Goal: Transaction & Acquisition: Purchase product/service

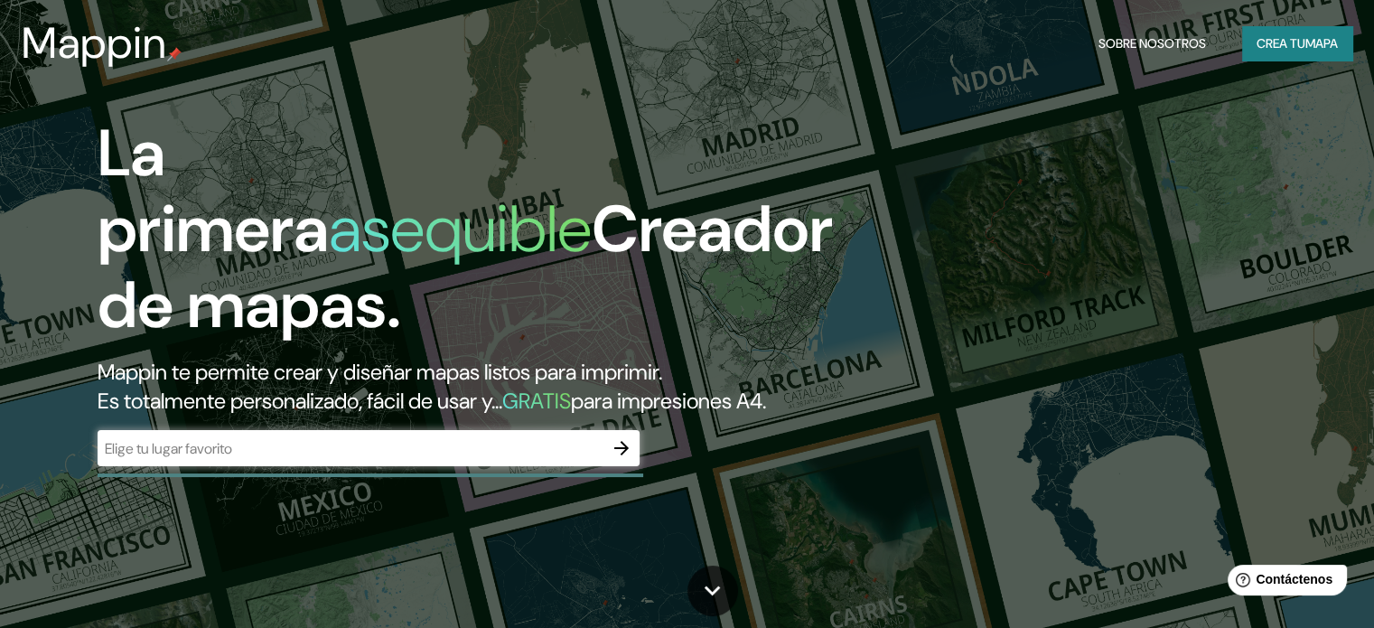
click at [430, 375] on font "Mappin te permite crear y diseñar mapas listos para imprimir." at bounding box center [380, 372] width 565 height 28
click at [301, 459] on input "text" at bounding box center [351, 448] width 506 height 21
click at [416, 464] on div "​" at bounding box center [369, 448] width 542 height 36
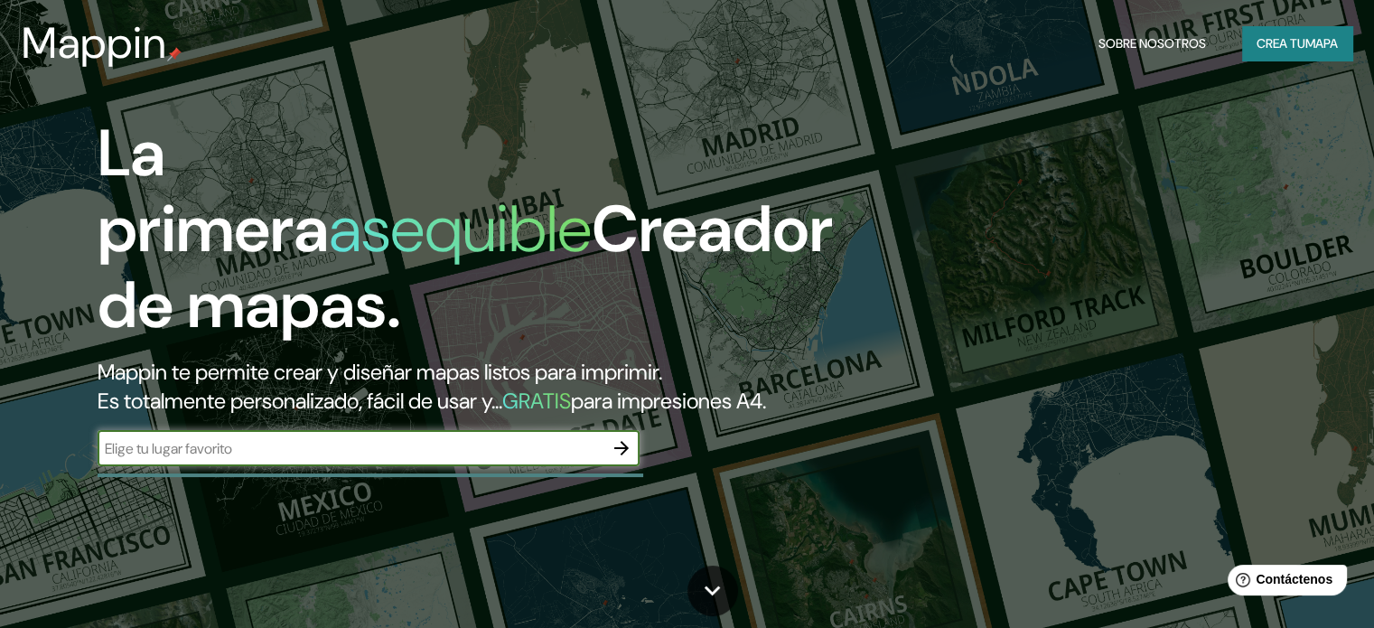
click at [415, 459] on input "text" at bounding box center [351, 448] width 506 height 21
type input "bogota"
click at [626, 459] on icon "button" at bounding box center [622, 448] width 22 height 22
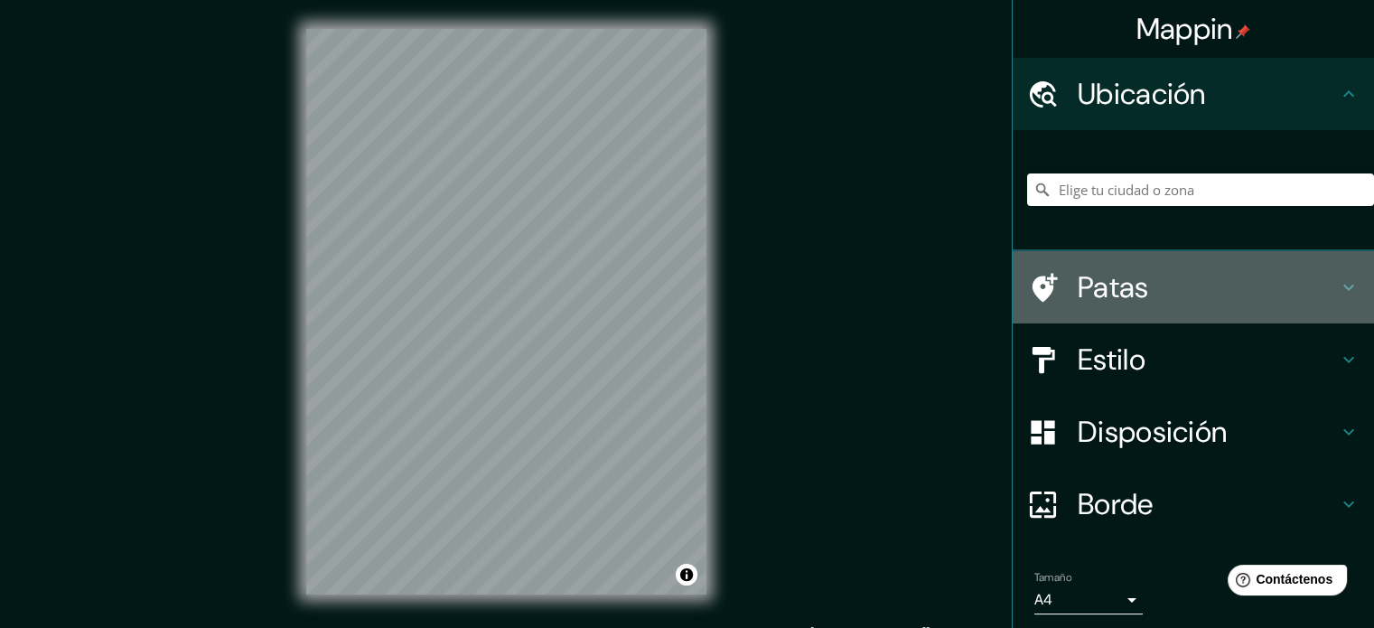
click at [1188, 288] on h4 "Patas" at bounding box center [1208, 287] width 260 height 36
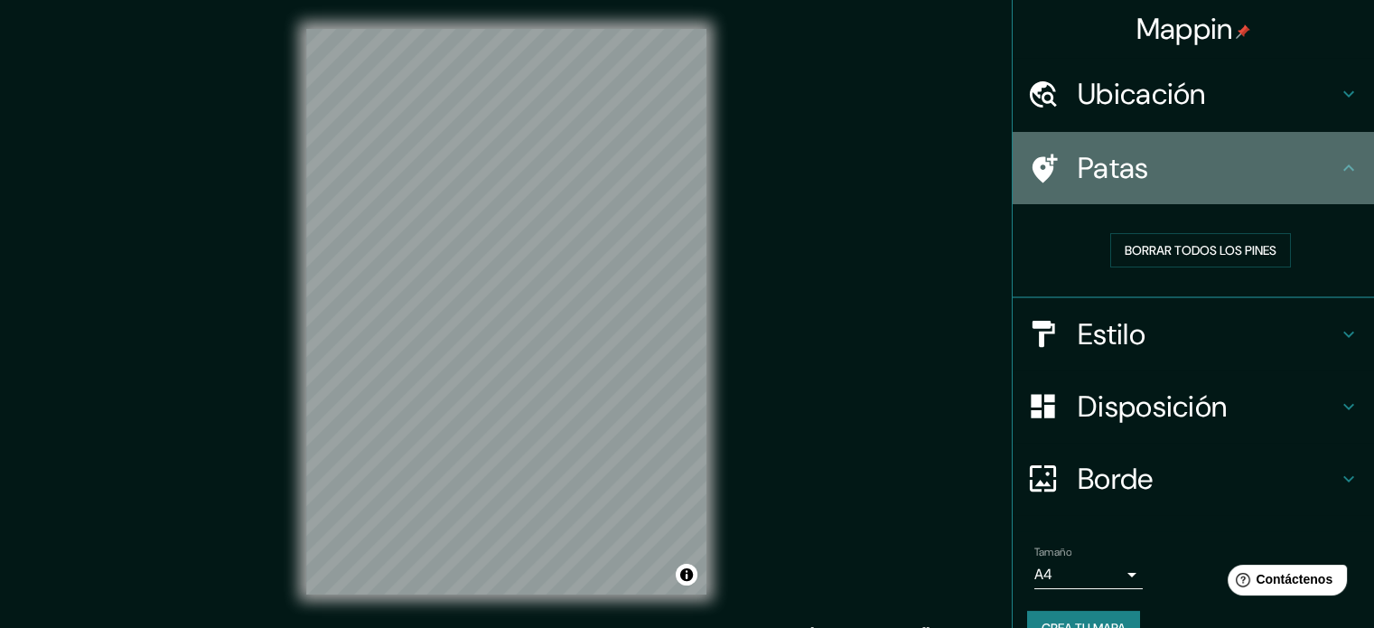
click at [1102, 160] on font "Patas" at bounding box center [1113, 168] width 71 height 38
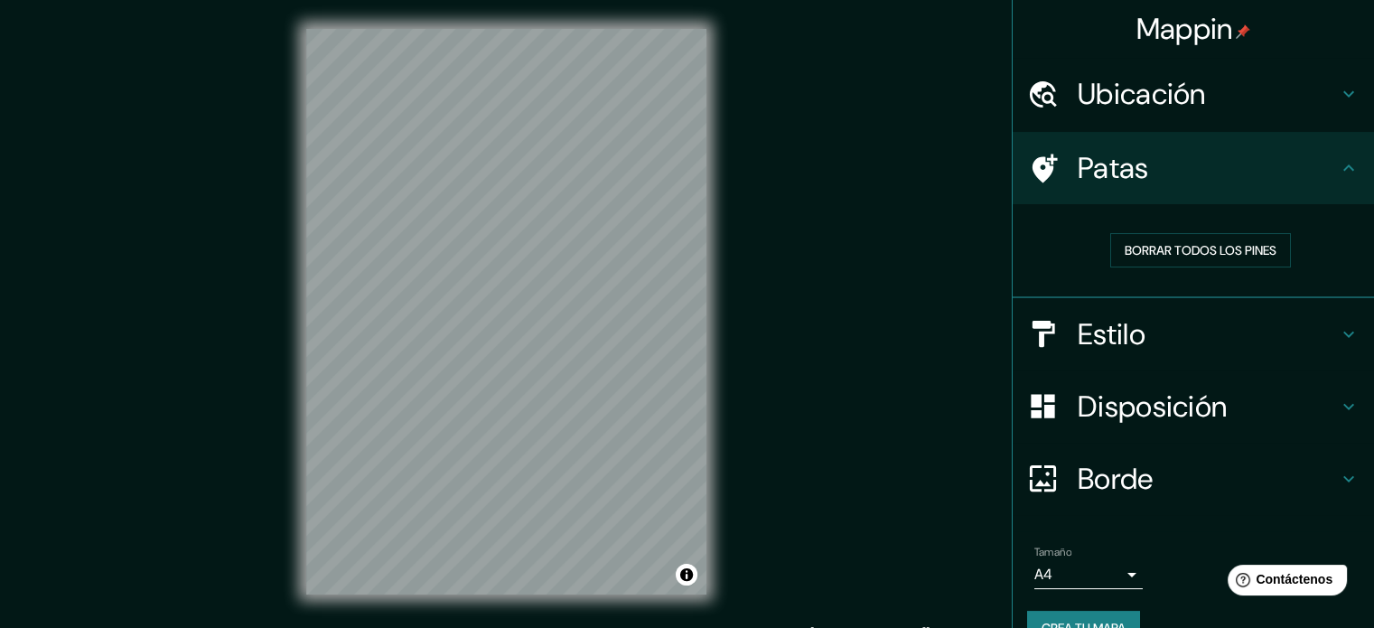
click at [1182, 169] on h4 "Patas" at bounding box center [1208, 168] width 260 height 36
click at [1120, 341] on font "Estilo" at bounding box center [1112, 334] width 68 height 38
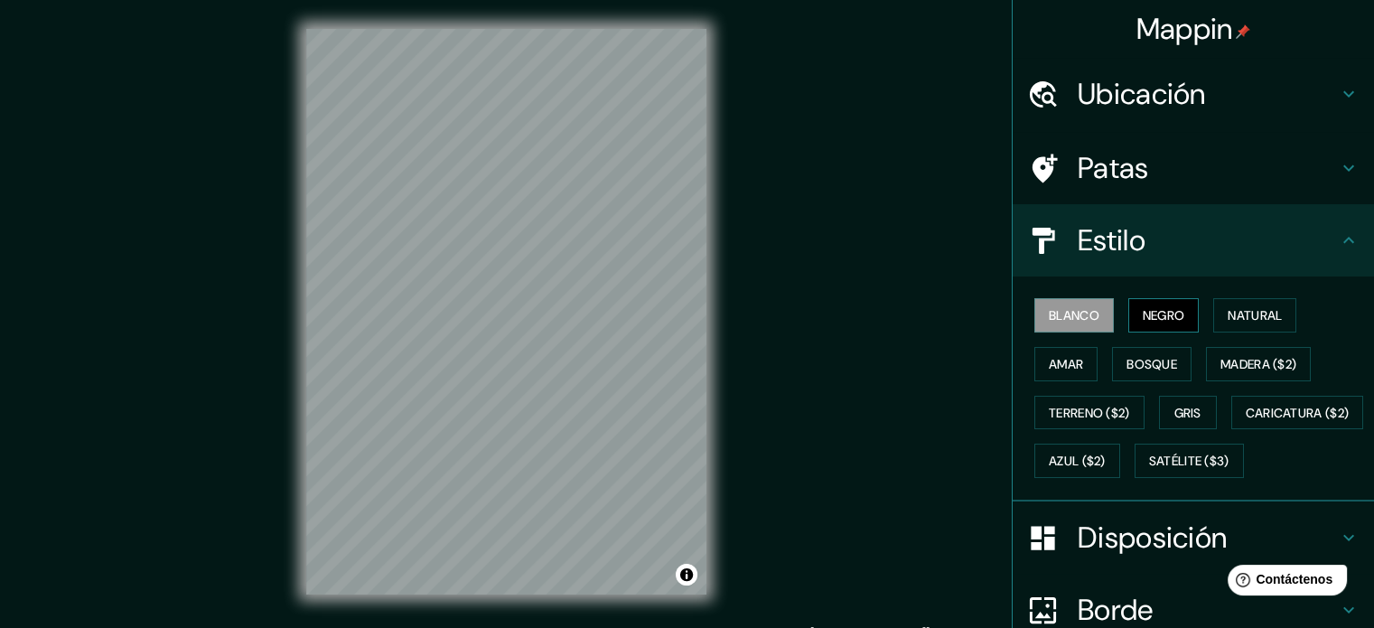
click at [1145, 315] on font "Negro" at bounding box center [1164, 315] width 42 height 16
click at [1075, 317] on font "Blanco" at bounding box center [1074, 315] width 51 height 16
click at [1145, 307] on font "Negro" at bounding box center [1164, 315] width 42 height 16
click at [1265, 332] on div "Blanco Negro Natural Amar Bosque Madera ($2) Terreno ($2) Gris Caricatura ($2) …" at bounding box center [1200, 388] width 347 height 194
click at [1250, 322] on font "Natural" at bounding box center [1255, 315] width 54 height 23
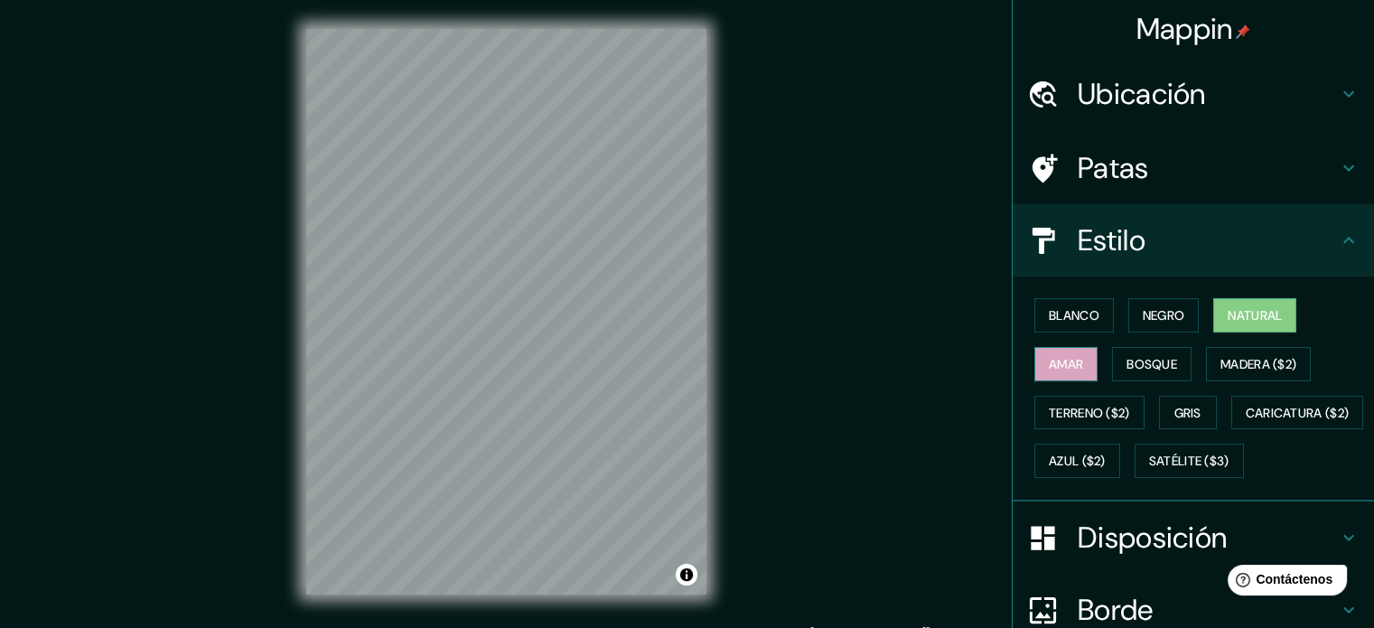
click at [1062, 363] on font "Amar" at bounding box center [1066, 364] width 34 height 16
click at [1165, 359] on font "Bosque" at bounding box center [1151, 364] width 51 height 16
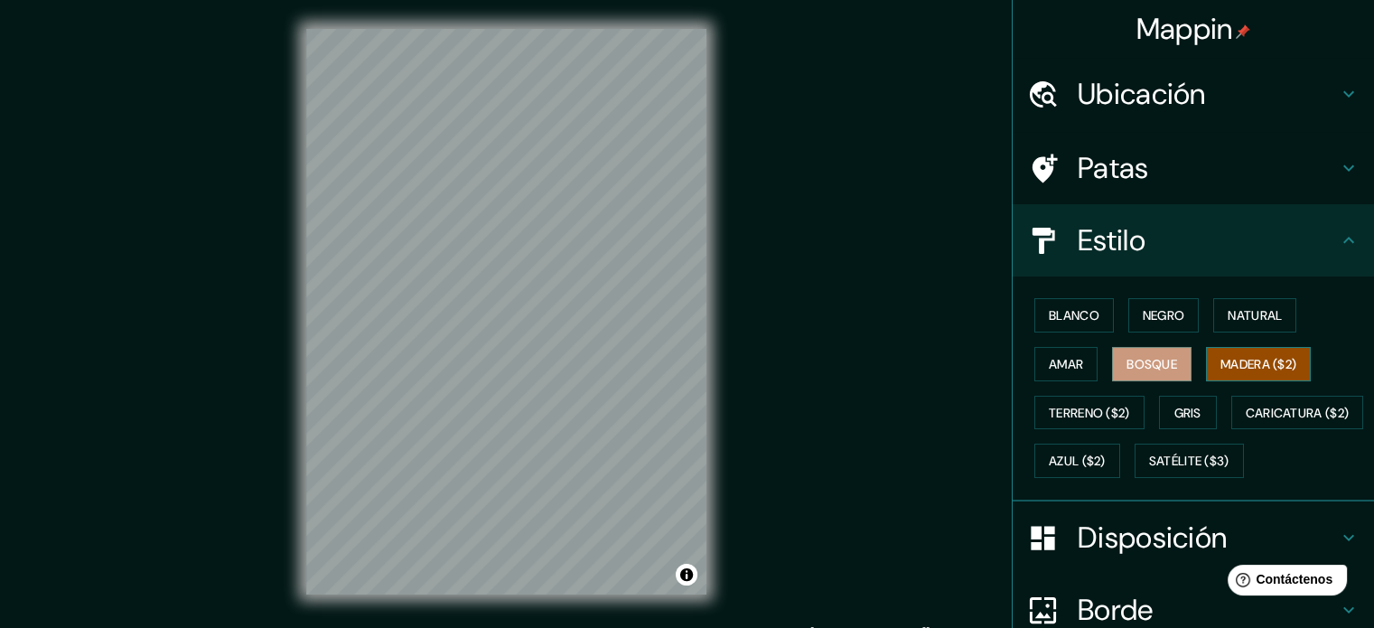
click at [1255, 358] on font "Madera ($2)" at bounding box center [1258, 364] width 76 height 16
click at [1078, 415] on font "Terreno ($2)" at bounding box center [1089, 413] width 81 height 16
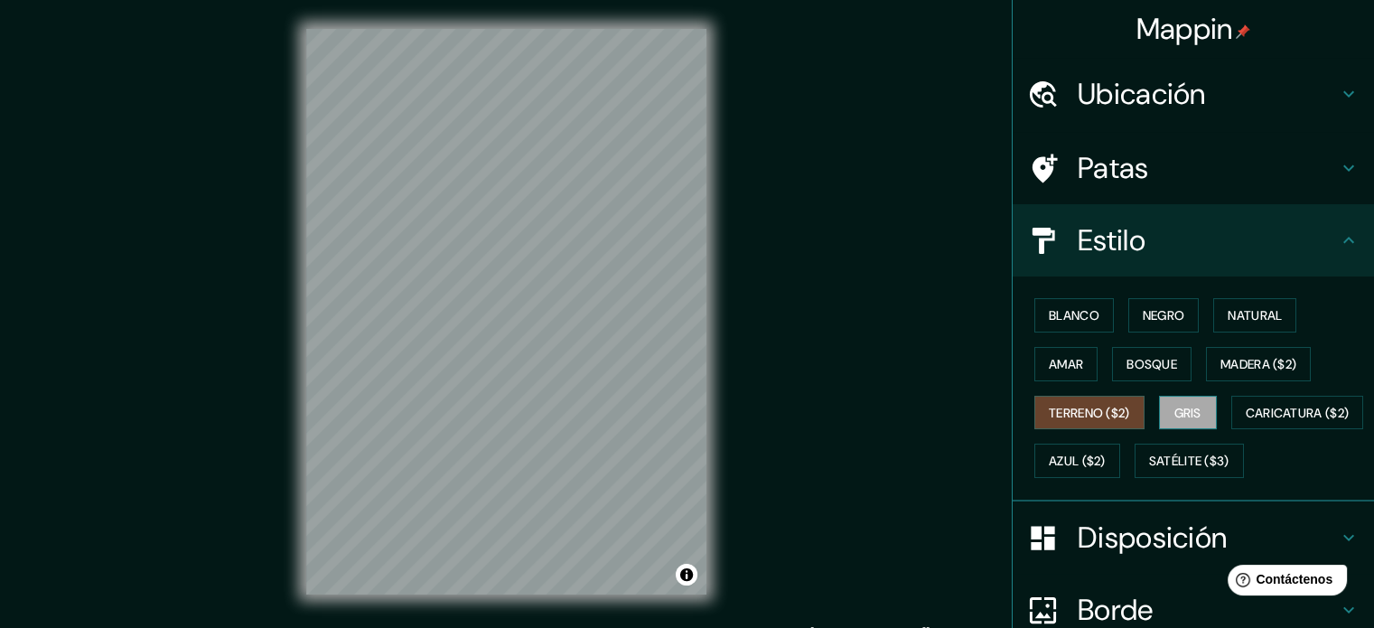
click at [1161, 408] on button "Gris" at bounding box center [1188, 413] width 58 height 34
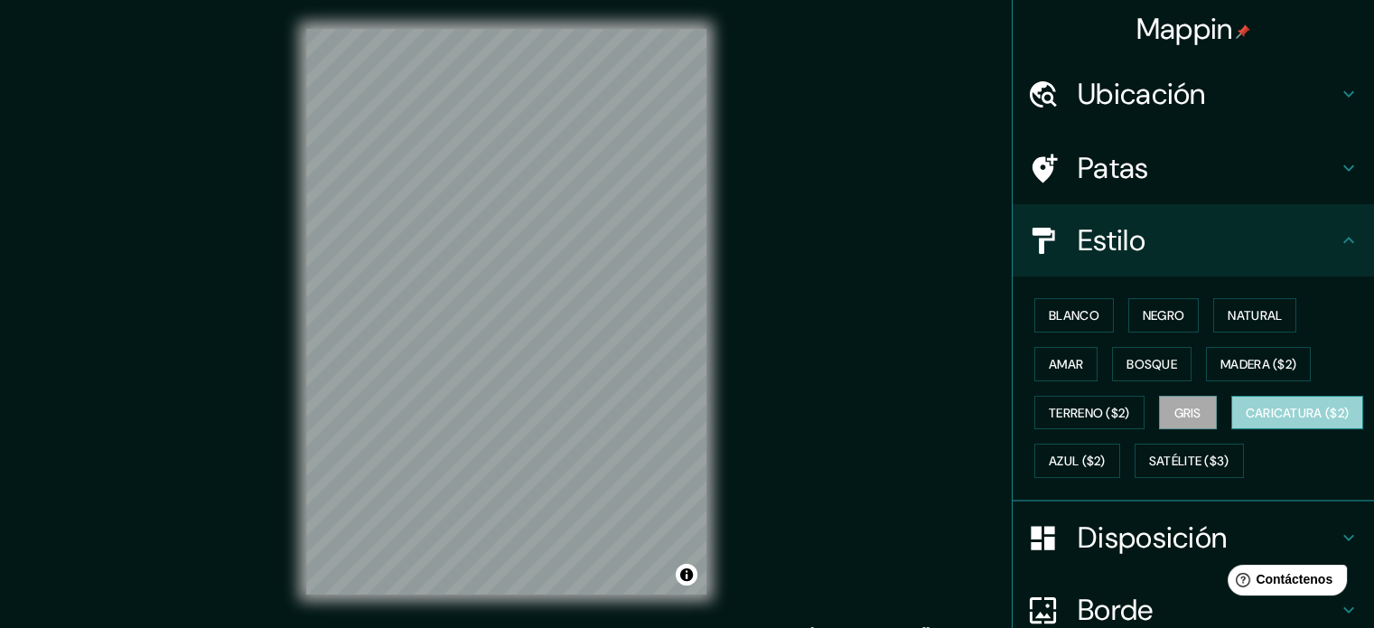
click at [1246, 421] on font "Caricatura ($2)" at bounding box center [1298, 413] width 104 height 16
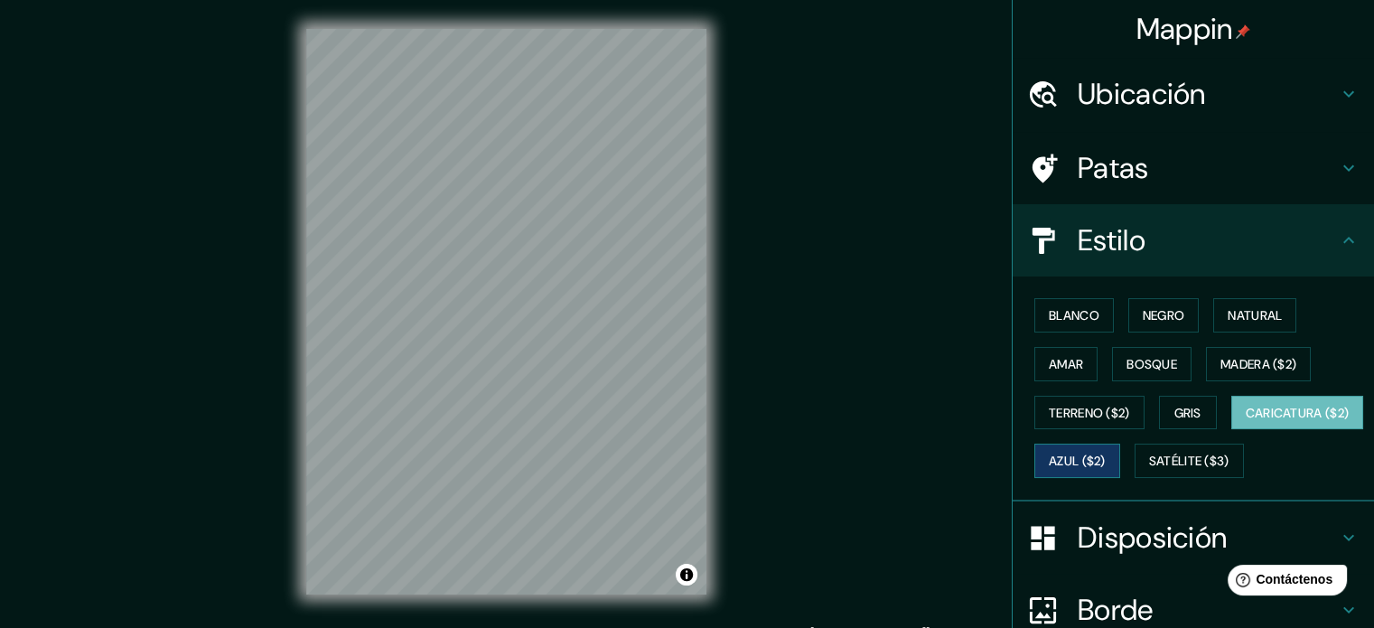
click at [1106, 462] on font "Azul ($2)" at bounding box center [1077, 461] width 57 height 16
click at [1246, 421] on font "Caricatura ($2)" at bounding box center [1298, 413] width 104 height 16
click at [1077, 485] on div "Blanco Negro Natural Amar Bosque Madera ($2) Terreno ($2) Gris Caricatura ($2) …" at bounding box center [1200, 388] width 347 height 194
click at [1149, 470] on font "Satélite ($3)" at bounding box center [1189, 461] width 80 height 16
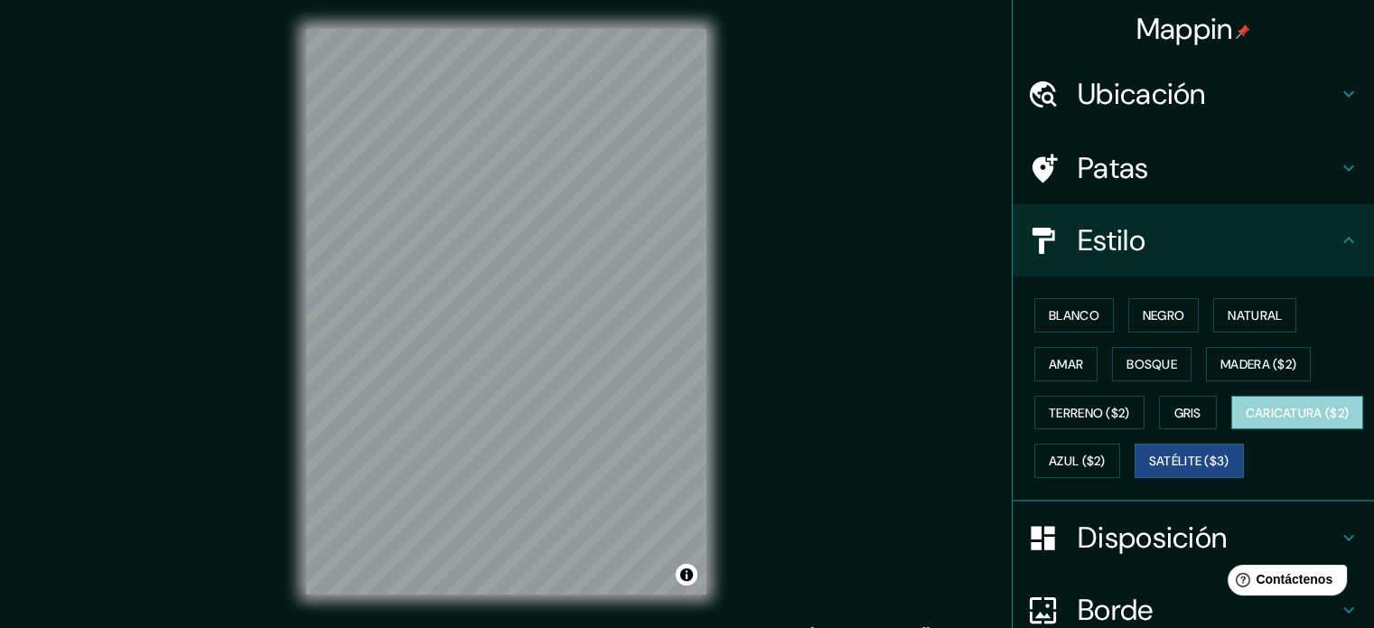
click at [1246, 421] on font "Caricatura ($2)" at bounding box center [1298, 413] width 104 height 16
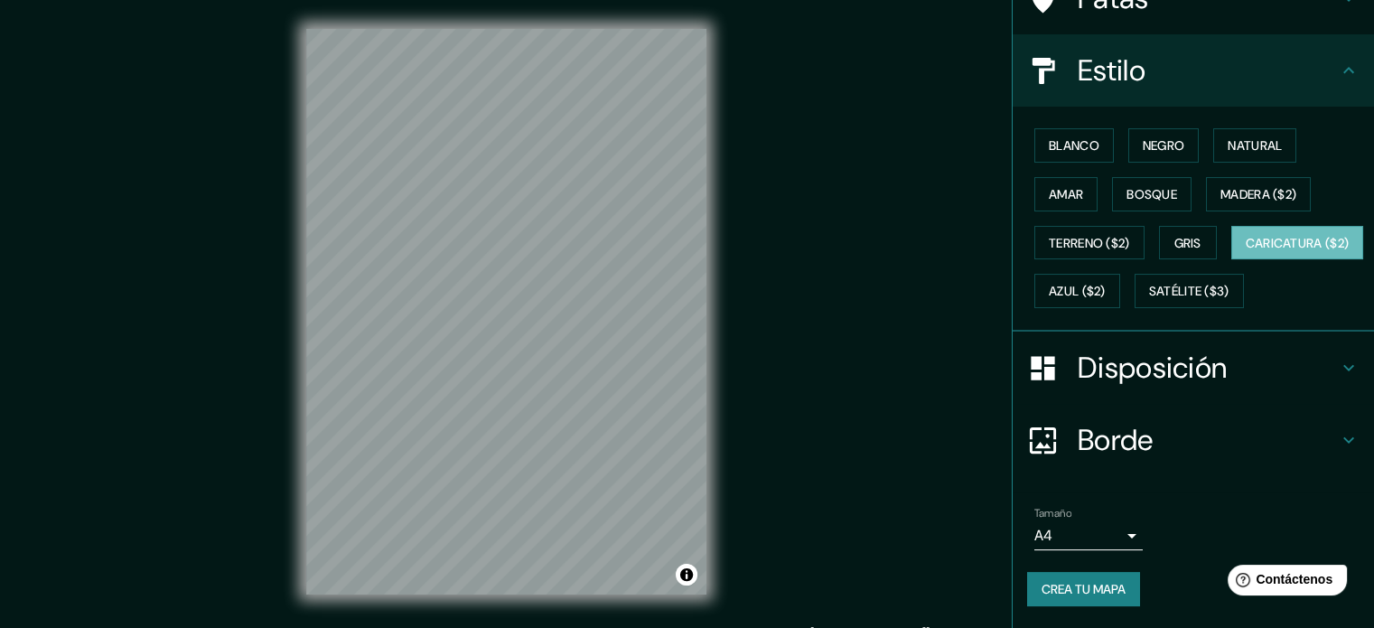
click at [1131, 354] on font "Disposición" at bounding box center [1152, 368] width 149 height 38
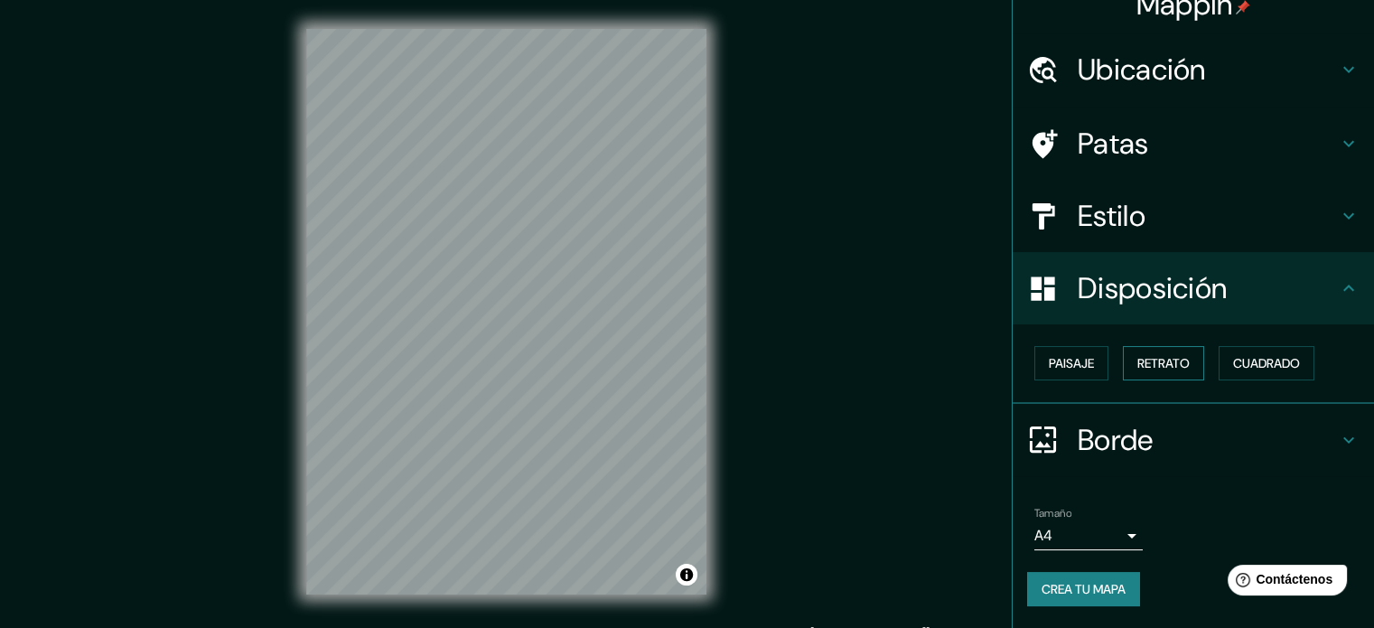
scroll to position [22, 0]
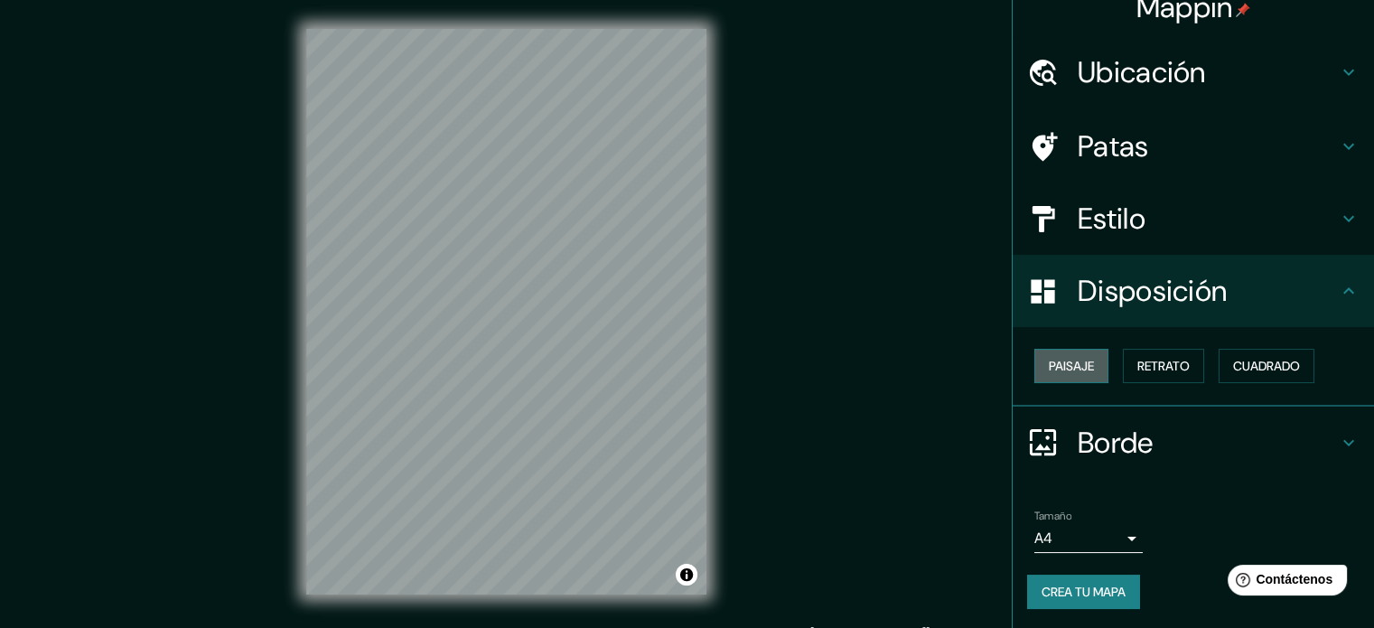
click at [1071, 369] on font "Paisaje" at bounding box center [1071, 366] width 45 height 16
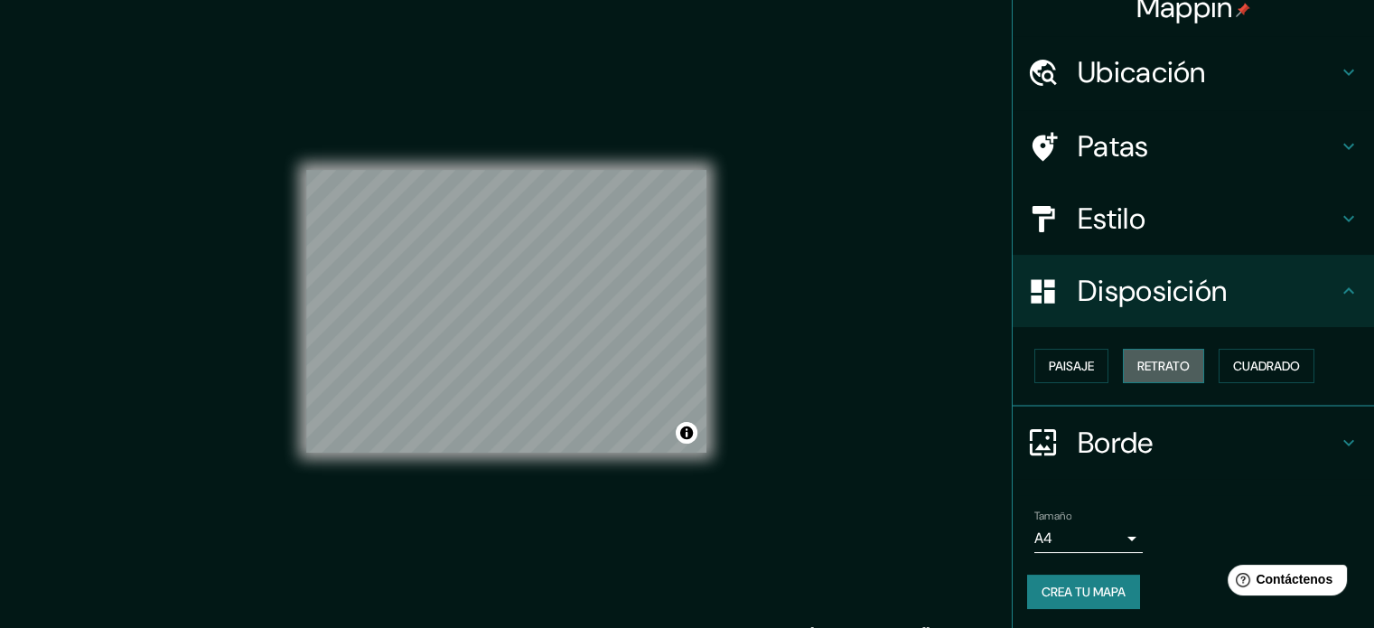
click at [1163, 362] on font "Retrato" at bounding box center [1163, 366] width 52 height 16
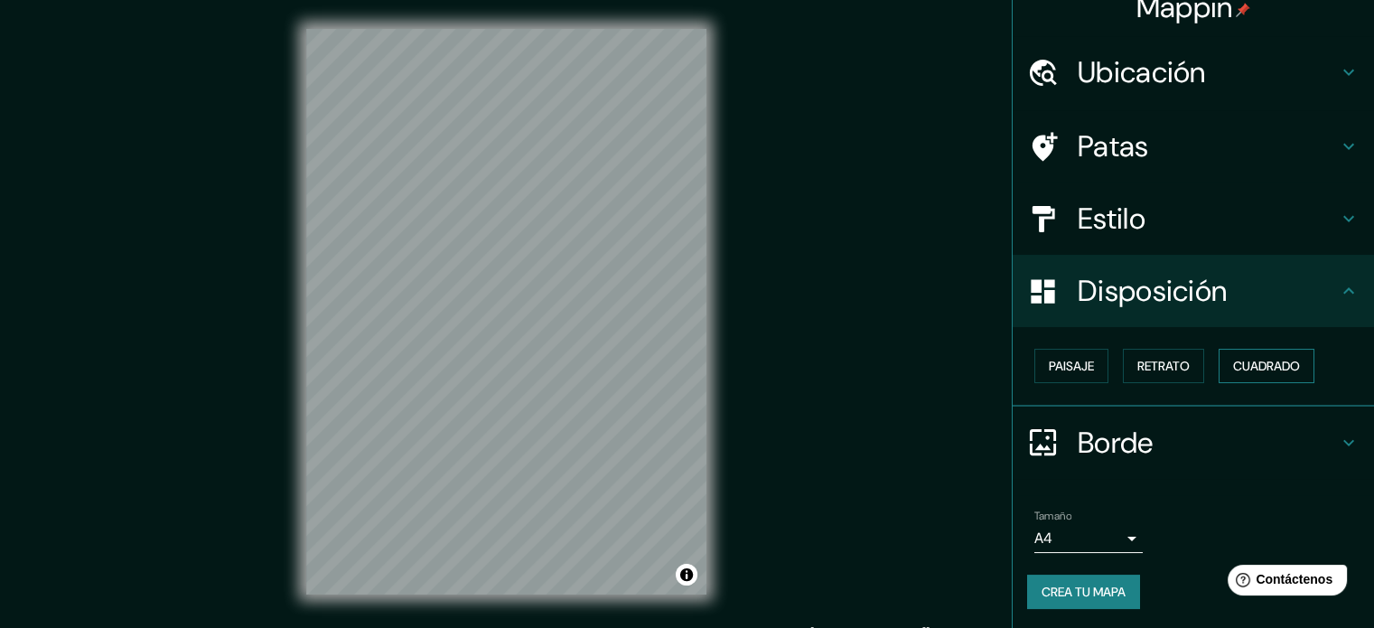
click at [1233, 361] on font "Cuadrado" at bounding box center [1266, 366] width 67 height 16
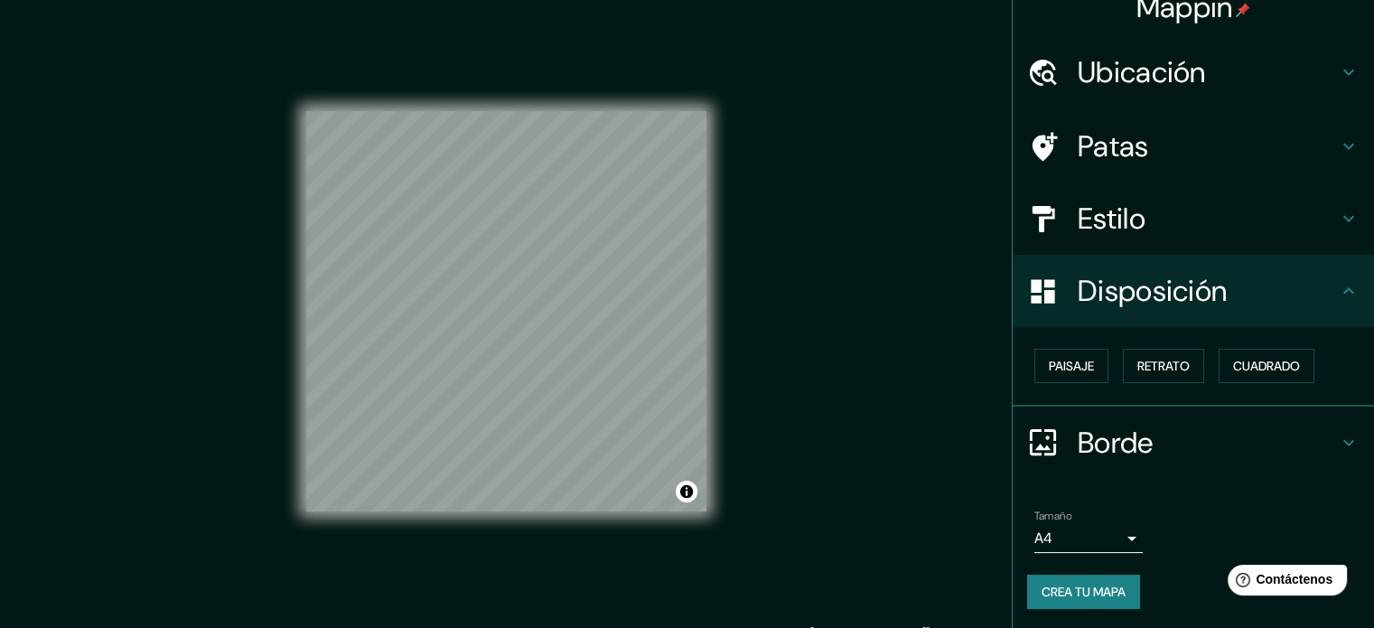
scroll to position [23, 0]
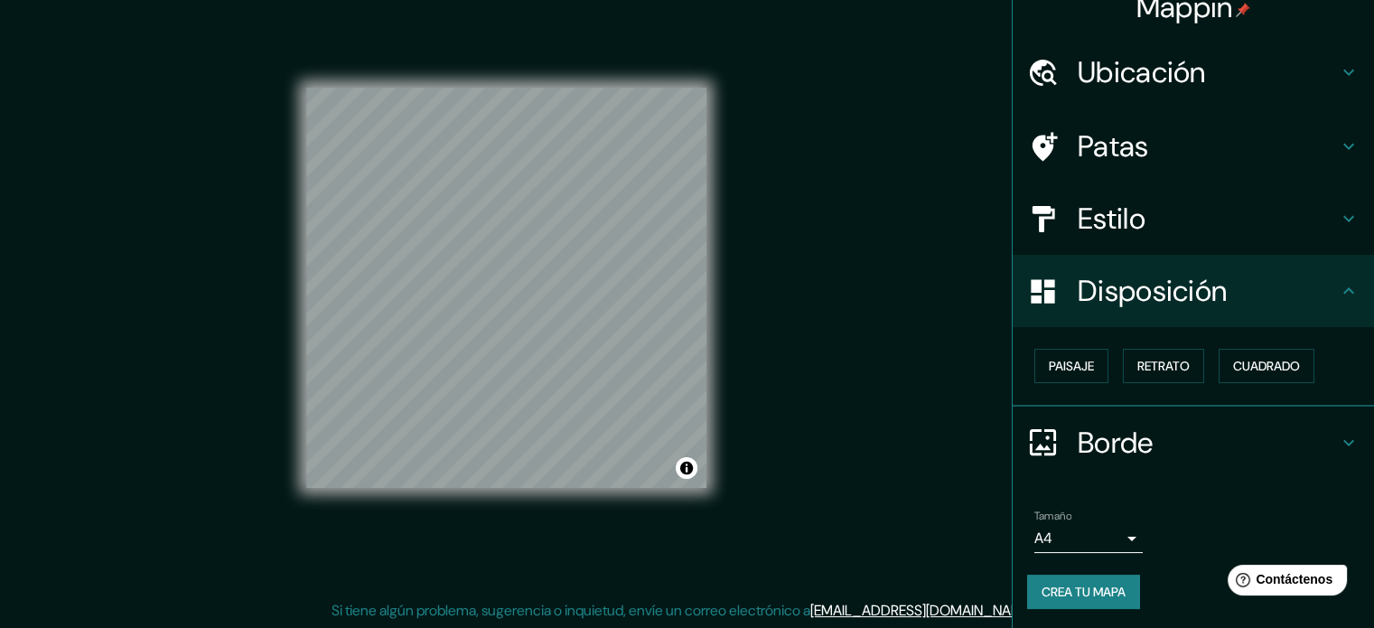
click at [1099, 544] on body "Mappin Ubicación Patas Estilo Disposición Paisaje Retrato Cuadrado Borde Elige …" at bounding box center [687, 291] width 1374 height 628
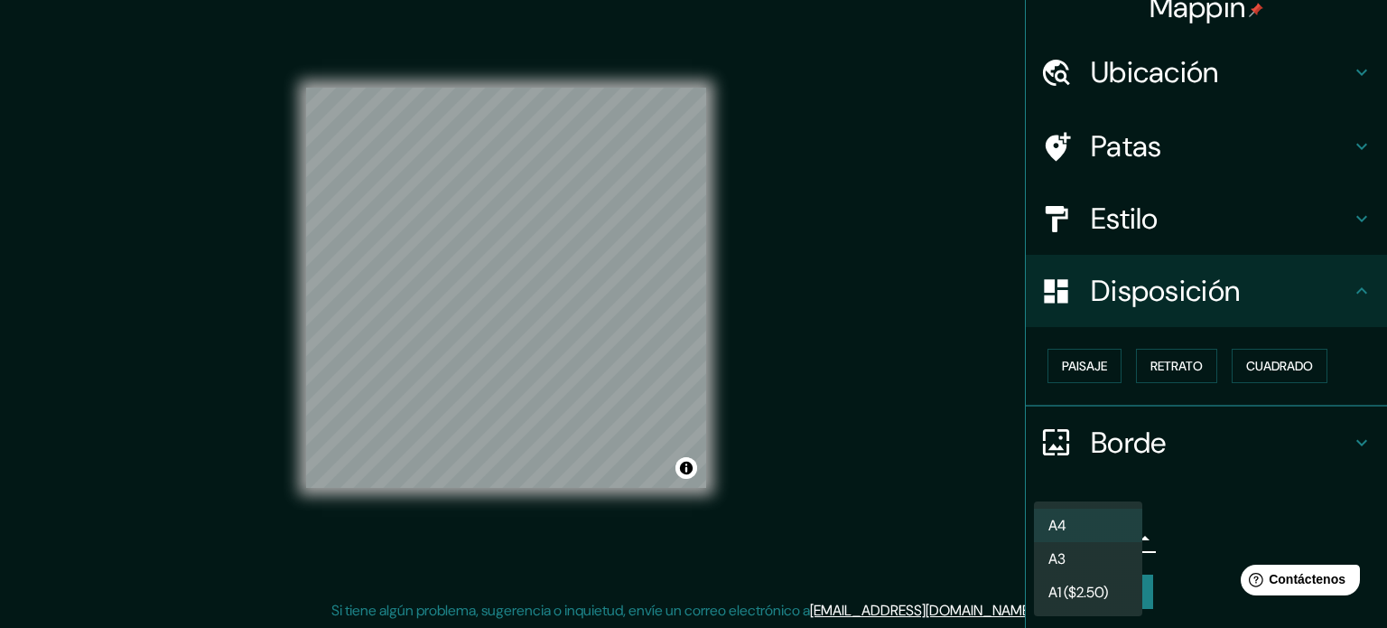
click at [1067, 584] on font "A1 ($2.50)" at bounding box center [1079, 592] width 60 height 19
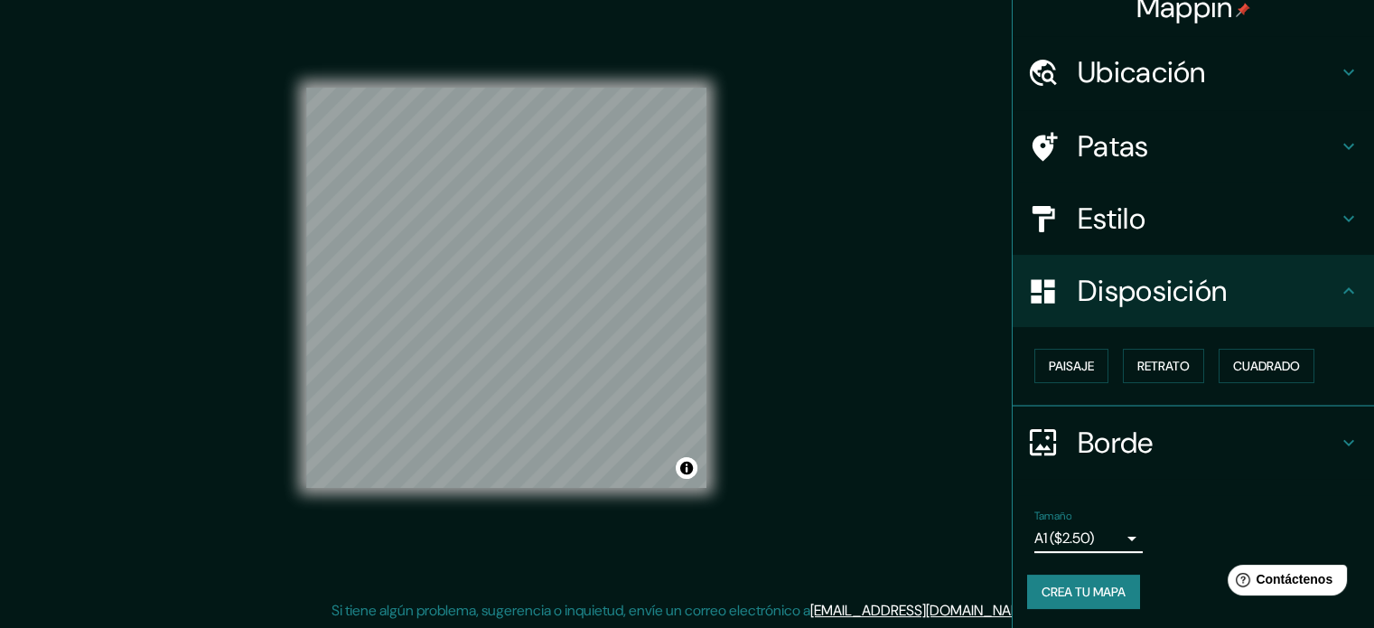
click at [1086, 537] on body "Mappin Ubicación Patas Estilo Disposición Paisaje Retrato Cuadrado Borde Elige …" at bounding box center [687, 291] width 1374 height 628
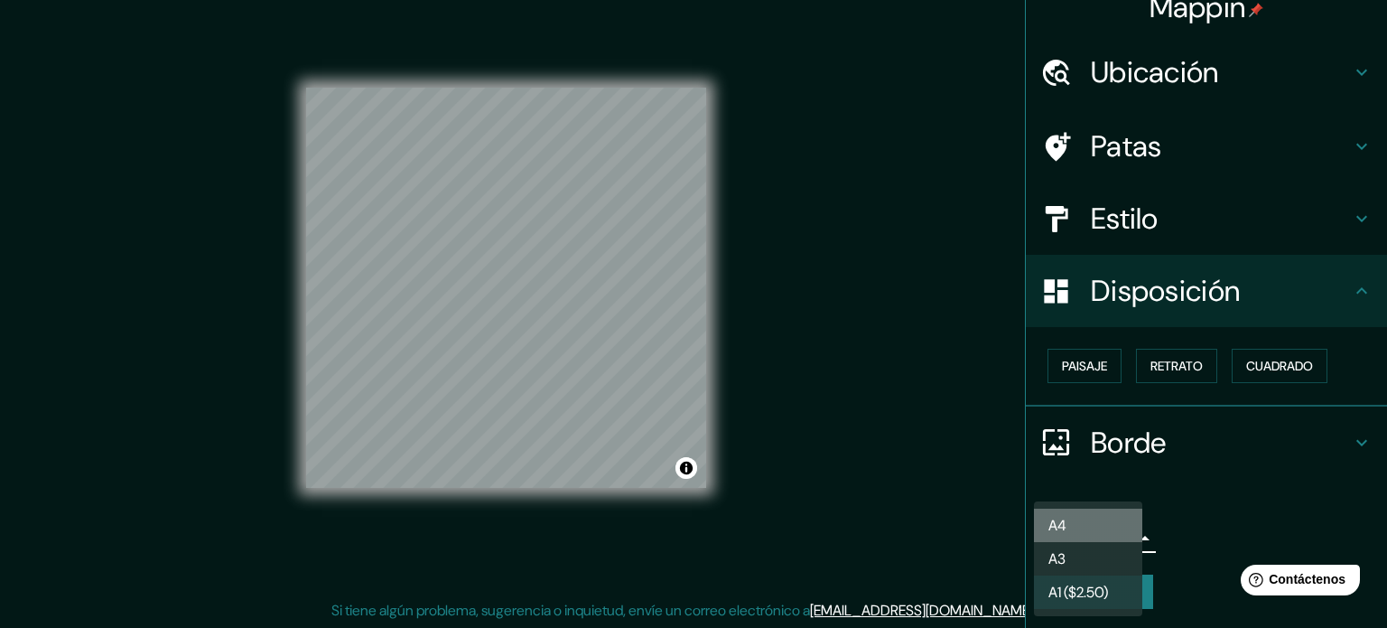
click at [1066, 530] on font "A4" at bounding box center [1058, 525] width 18 height 19
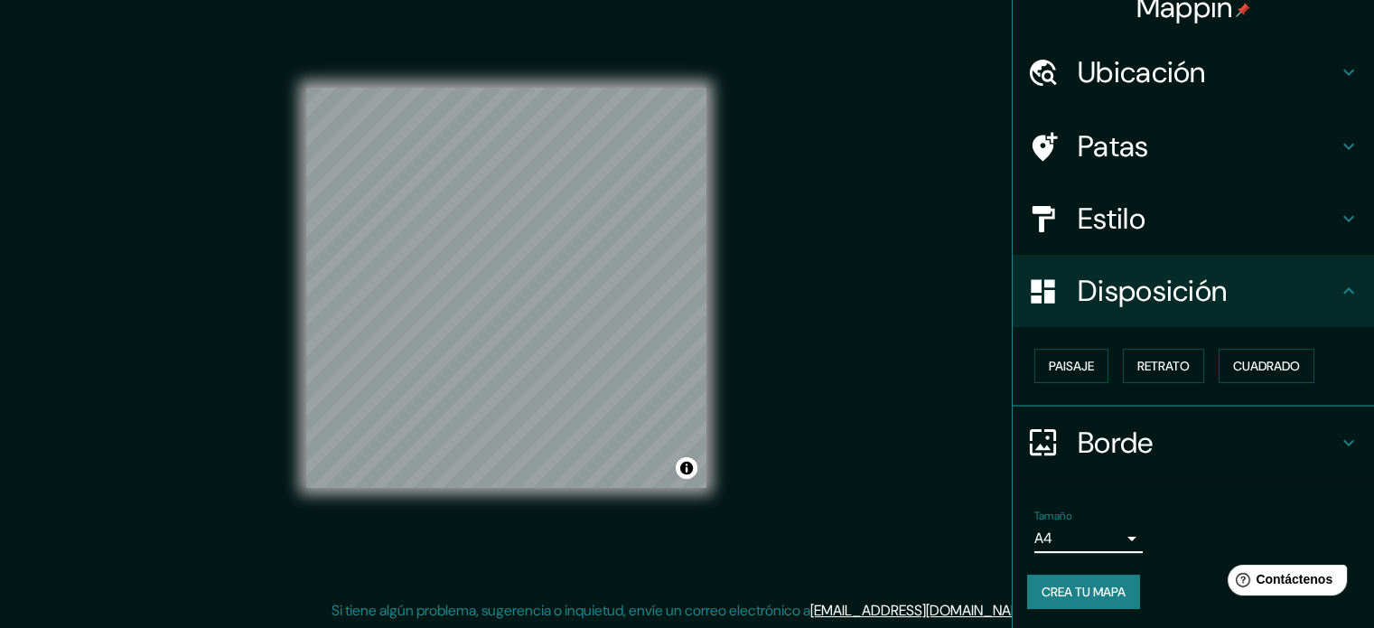
click at [1073, 541] on body "Mappin Ubicación Patas Estilo Disposición Paisaje Retrato Cuadrado Borde Elige …" at bounding box center [687, 291] width 1374 height 628
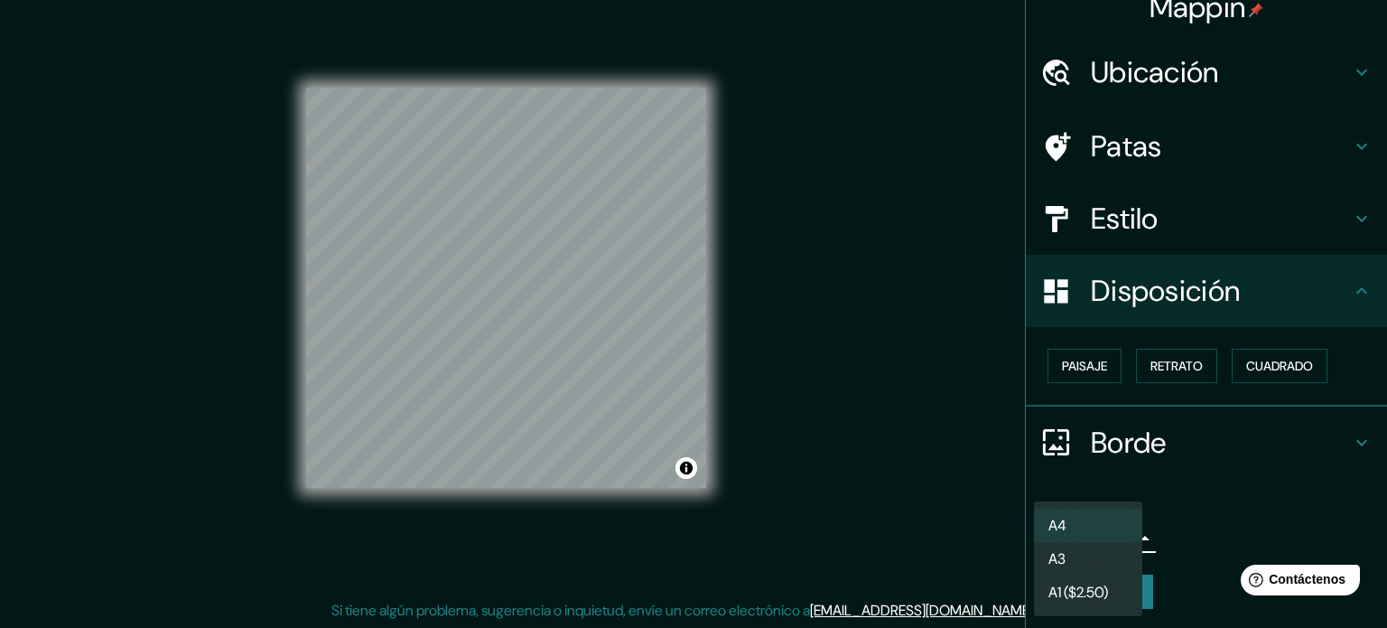
click at [1051, 551] on font "A3" at bounding box center [1057, 558] width 17 height 19
type input "a4"
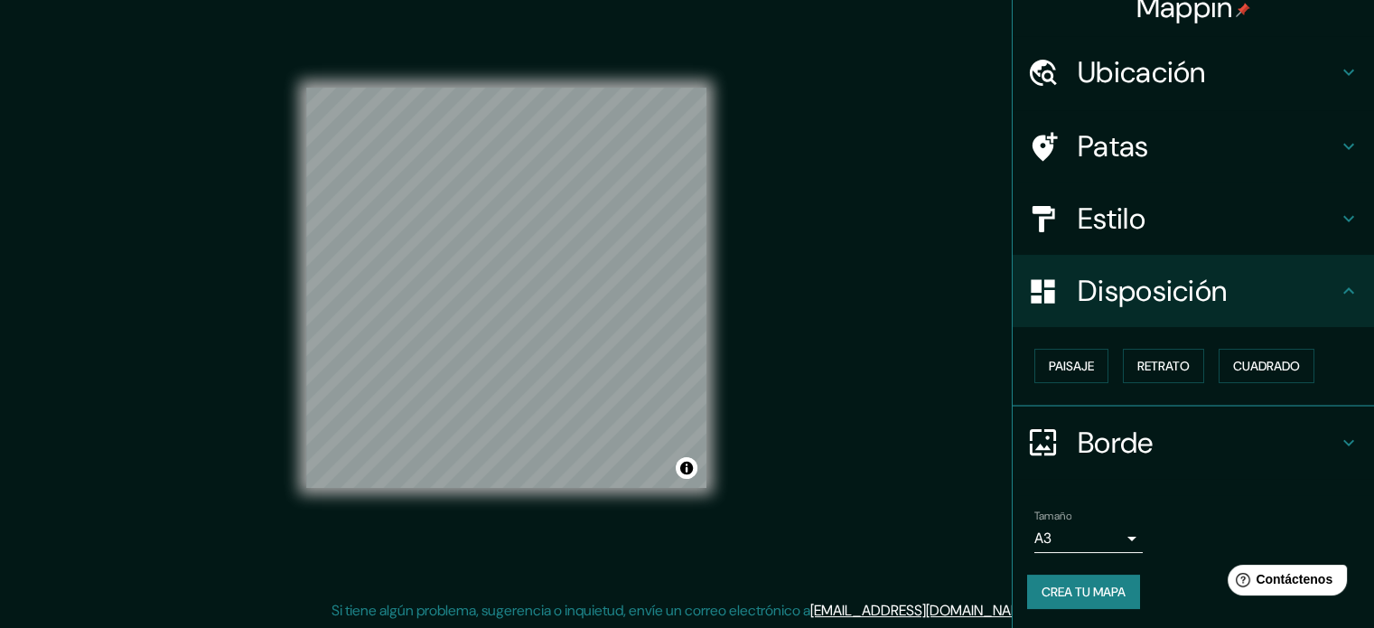
click at [304, 411] on div "© Mapbox © OpenStreetMap Improve this map" at bounding box center [506, 288] width 458 height 623
